Goal: Transaction & Acquisition: Purchase product/service

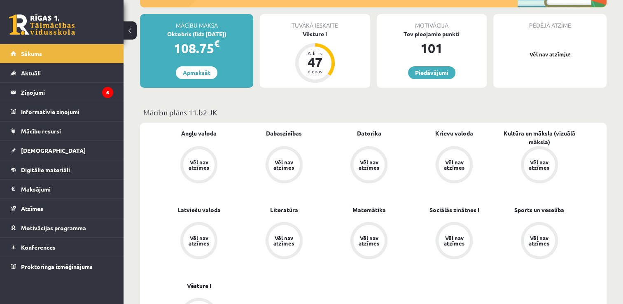
scroll to position [142, 0]
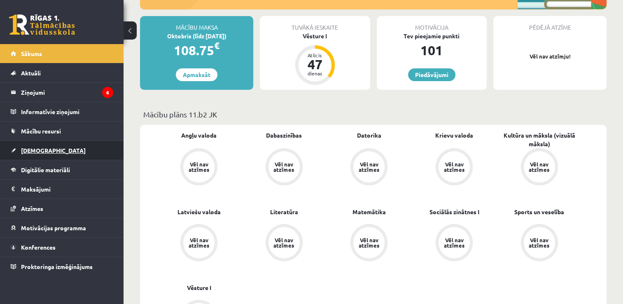
click at [71, 143] on link "[DEMOGRAPHIC_DATA]" at bounding box center [62, 150] width 102 height 19
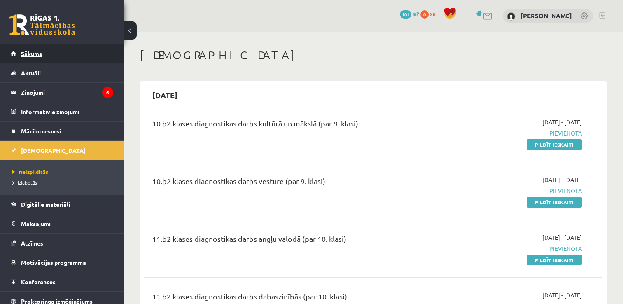
click at [93, 57] on link "Sākums" at bounding box center [62, 53] width 102 height 19
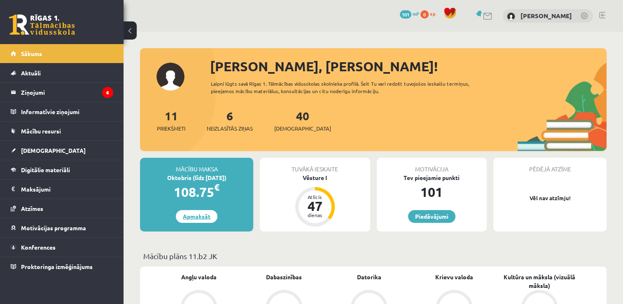
click at [196, 211] on link "Apmaksāt" at bounding box center [197, 216] width 42 height 13
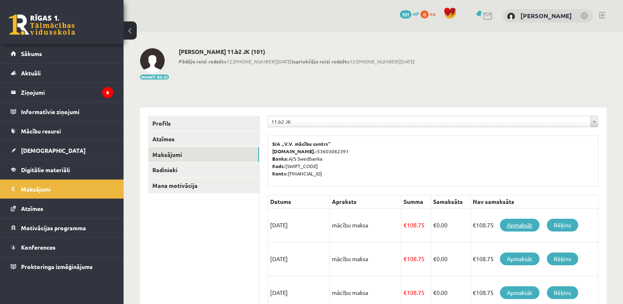
click at [517, 225] on link "Apmaksāt" at bounding box center [520, 225] width 40 height 13
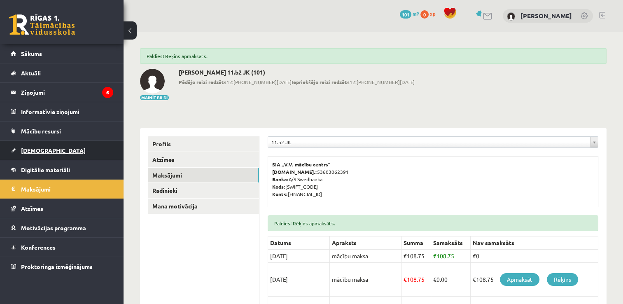
click at [44, 155] on link "[DEMOGRAPHIC_DATA]" at bounding box center [62, 150] width 102 height 19
